Goal: Task Accomplishment & Management: Manage account settings

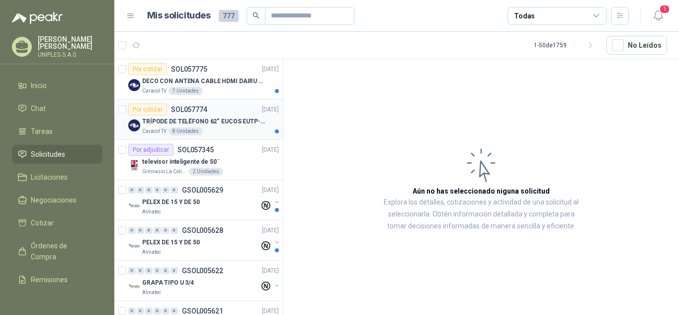
click at [198, 108] on p "SOL057774" at bounding box center [189, 109] width 36 height 7
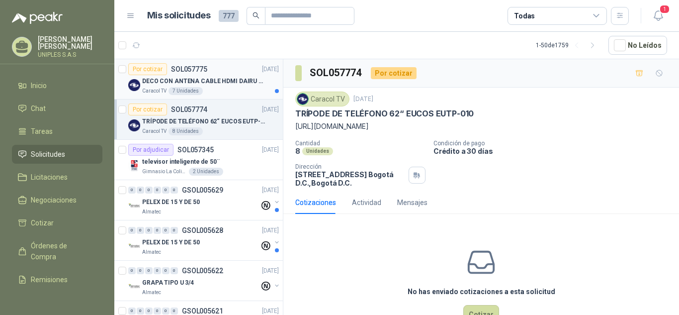
click at [187, 67] on p "SOL057775" at bounding box center [189, 69] width 36 height 7
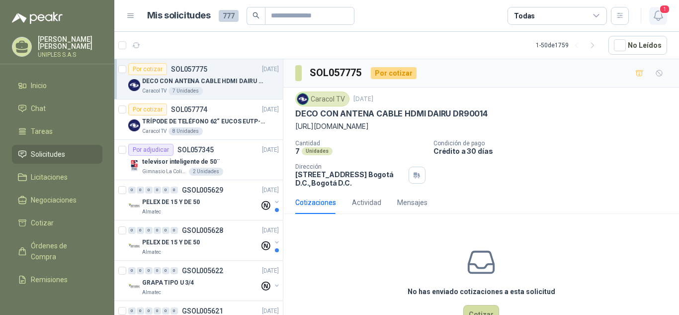
click at [662, 15] on icon "button" at bounding box center [658, 15] width 12 height 12
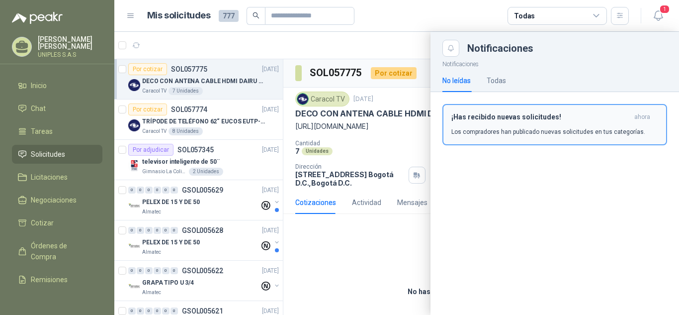
click at [539, 128] on p "Los compradores han publicado nuevas solicitudes en tus categorías." at bounding box center [548, 131] width 194 height 9
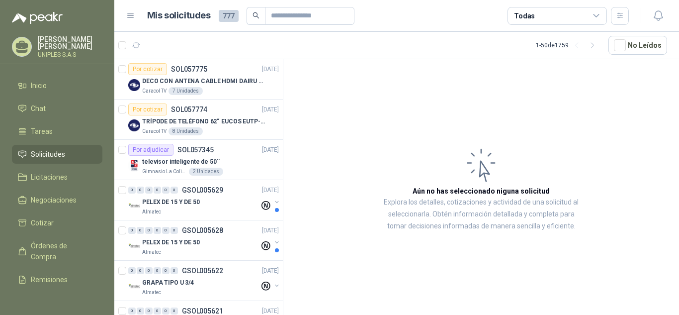
click at [594, 15] on icon at bounding box center [596, 15] width 5 height 2
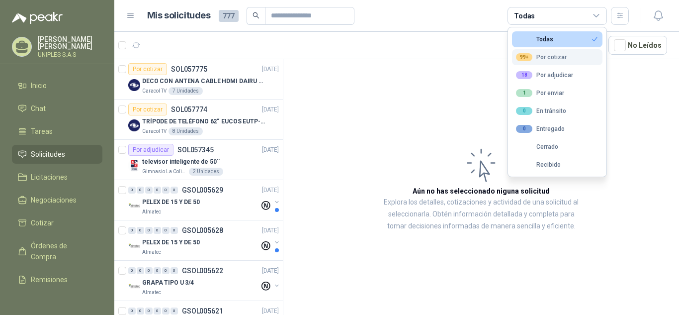
click at [558, 56] on div "99+ Por cotizar" at bounding box center [541, 57] width 51 height 8
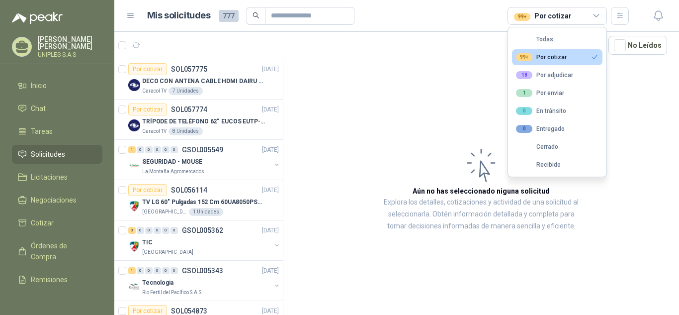
click at [368, 135] on article "Aún no has seleccionado niguna solicitud Explora los detalles, cotizaciones y a…" at bounding box center [481, 188] width 396 height 259
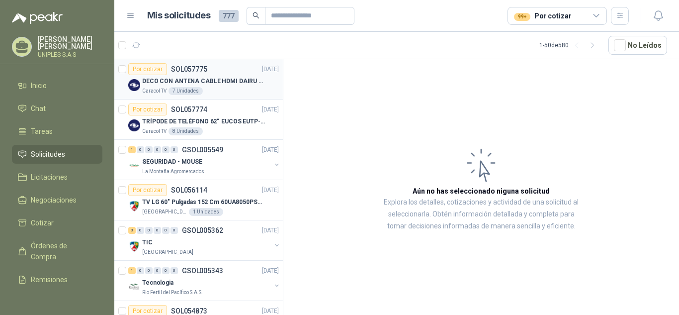
click at [192, 66] on p "SOL057775" at bounding box center [189, 69] width 36 height 7
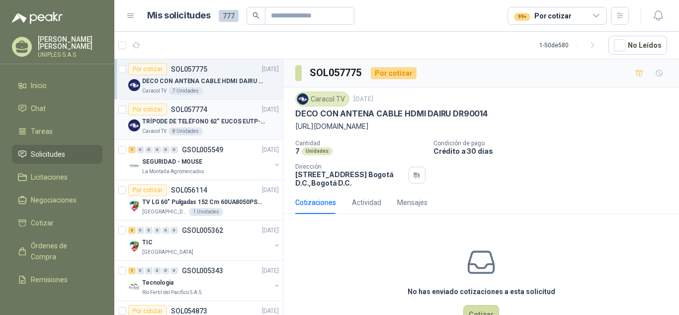
click at [185, 107] on p "SOL057774" at bounding box center [189, 109] width 36 height 7
